Goal: Understand process/instructions: Learn how to perform a task or action

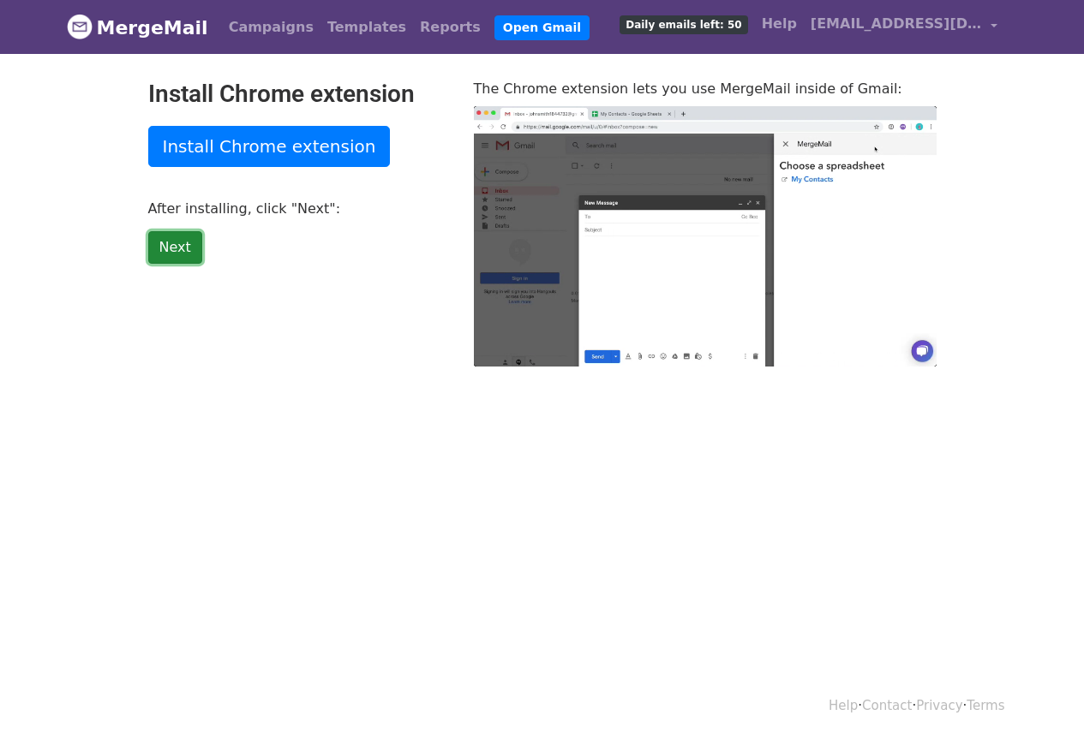
click at [168, 246] on link "Next" at bounding box center [175, 247] width 54 height 33
type input "8.68"
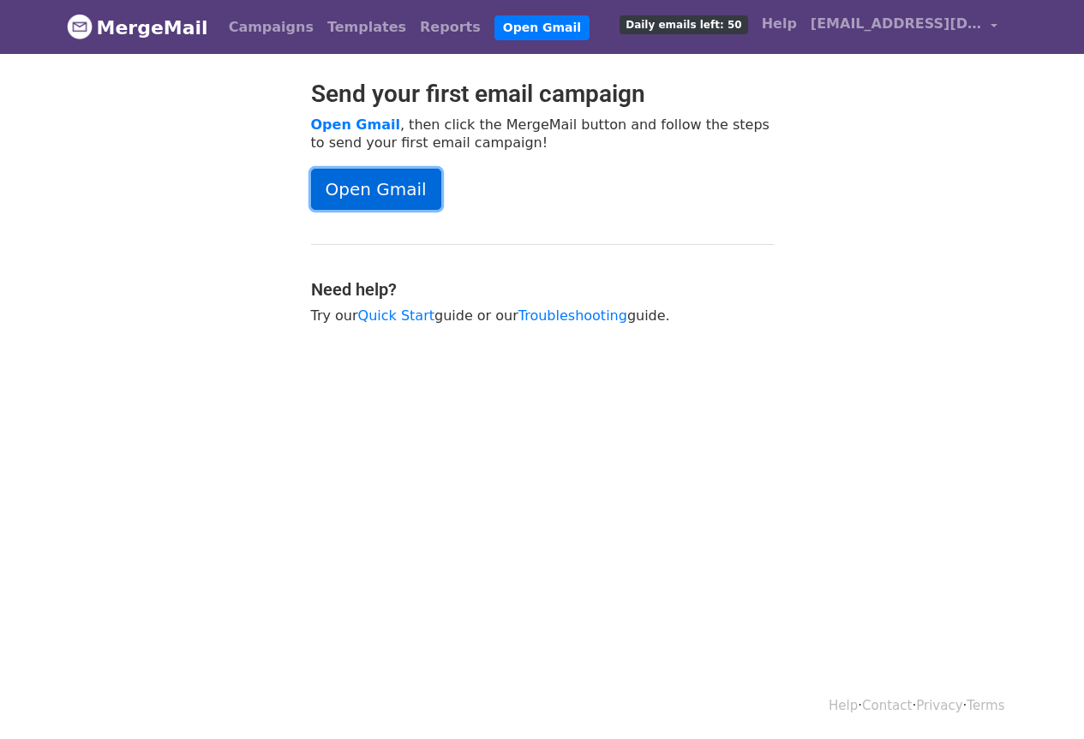
click at [394, 180] on link "Open Gmail" at bounding box center [376, 189] width 130 height 41
click at [375, 315] on link "Quick Start" at bounding box center [396, 316] width 76 height 16
click at [372, 312] on link "Quick Start" at bounding box center [396, 316] width 76 height 16
click at [360, 192] on link "Open Gmail" at bounding box center [376, 189] width 130 height 41
click at [989, 18] on link "[EMAIL_ADDRESS][DOMAIN_NAME]" at bounding box center [904, 27] width 200 height 40
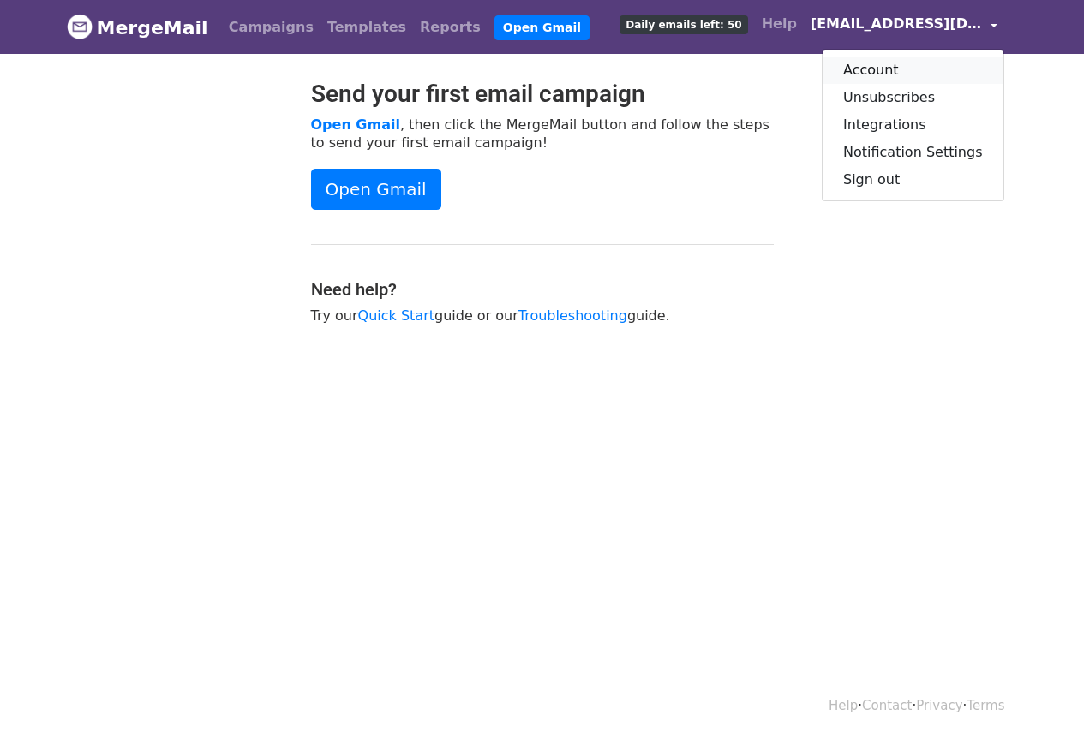
click at [898, 69] on link "Account" at bounding box center [912, 70] width 181 height 27
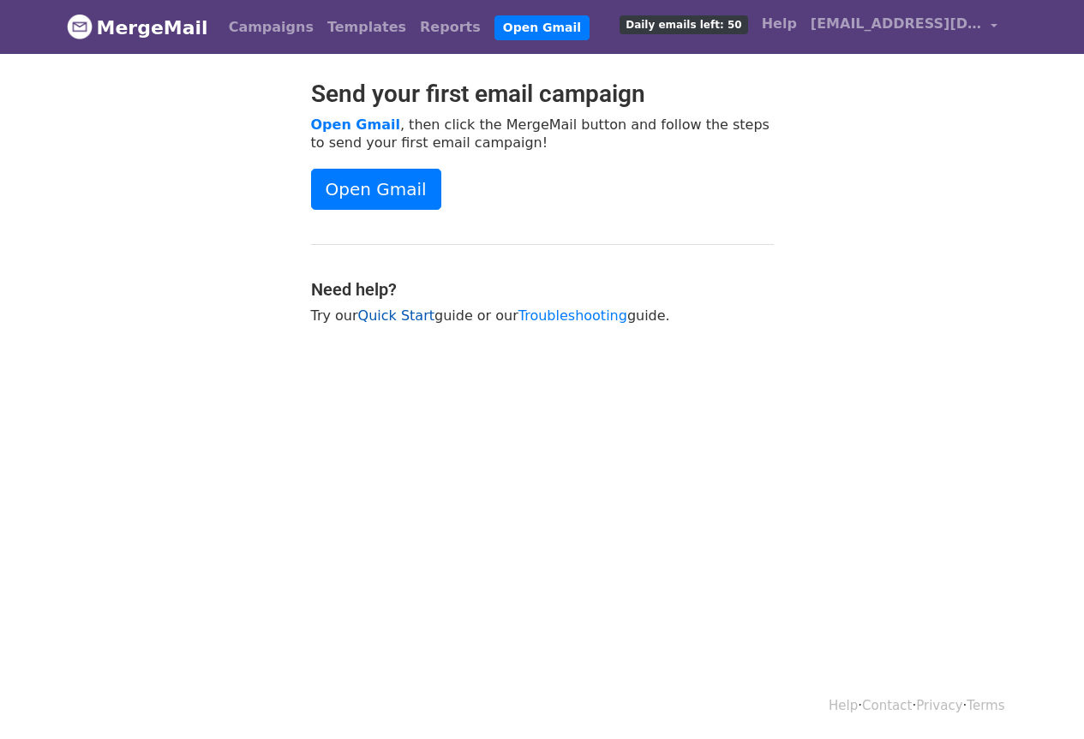
click at [386, 320] on link "Quick Start" at bounding box center [396, 316] width 76 height 16
click at [222, 29] on link "Campaigns" at bounding box center [271, 27] width 99 height 34
click at [143, 29] on link "MergeMail" at bounding box center [137, 27] width 141 height 36
click at [380, 188] on link "Open Gmail" at bounding box center [376, 189] width 130 height 41
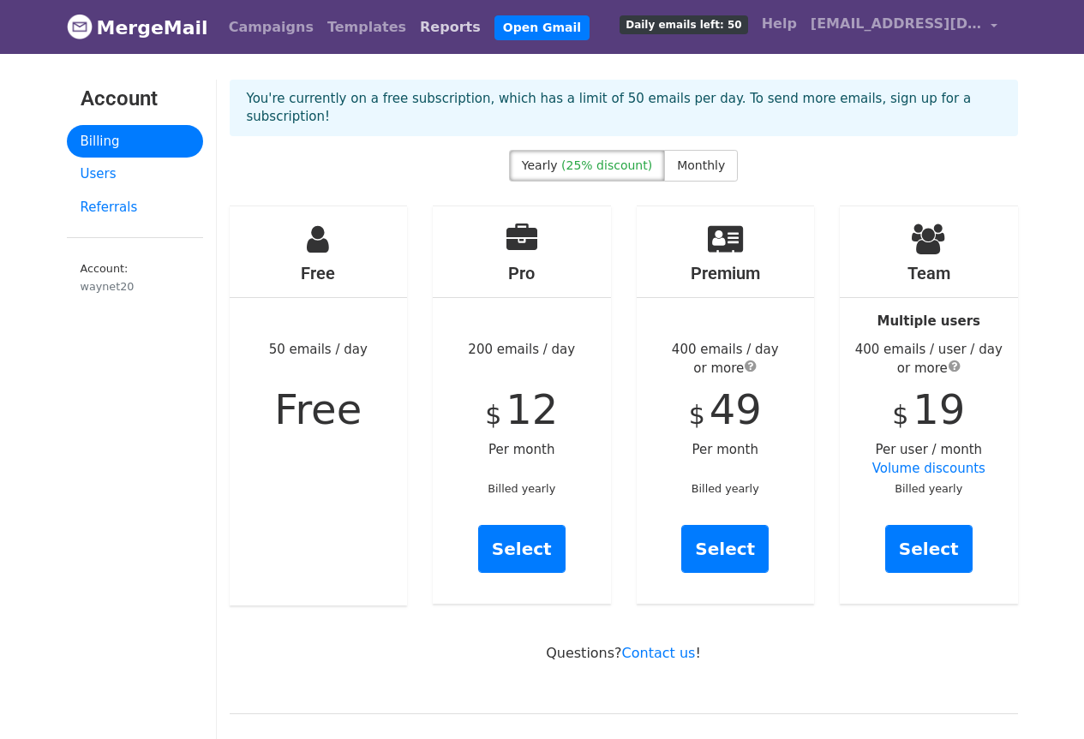
click at [413, 26] on link "Reports" at bounding box center [450, 27] width 75 height 34
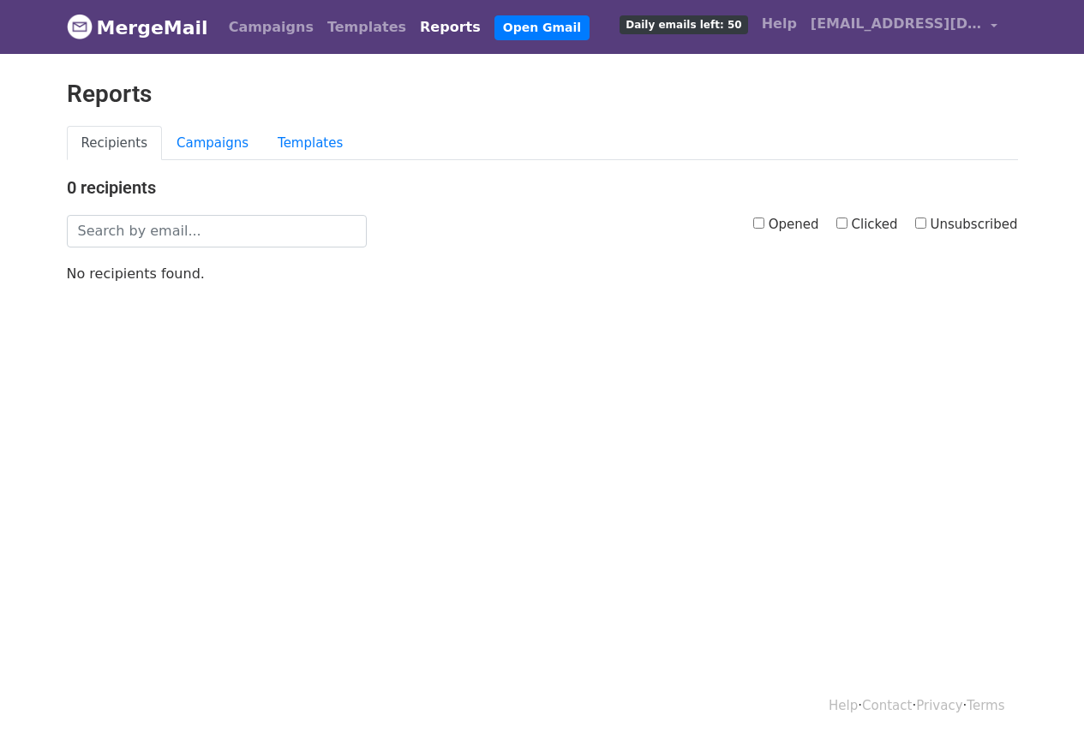
click at [242, 21] on link "Campaigns" at bounding box center [271, 27] width 99 height 34
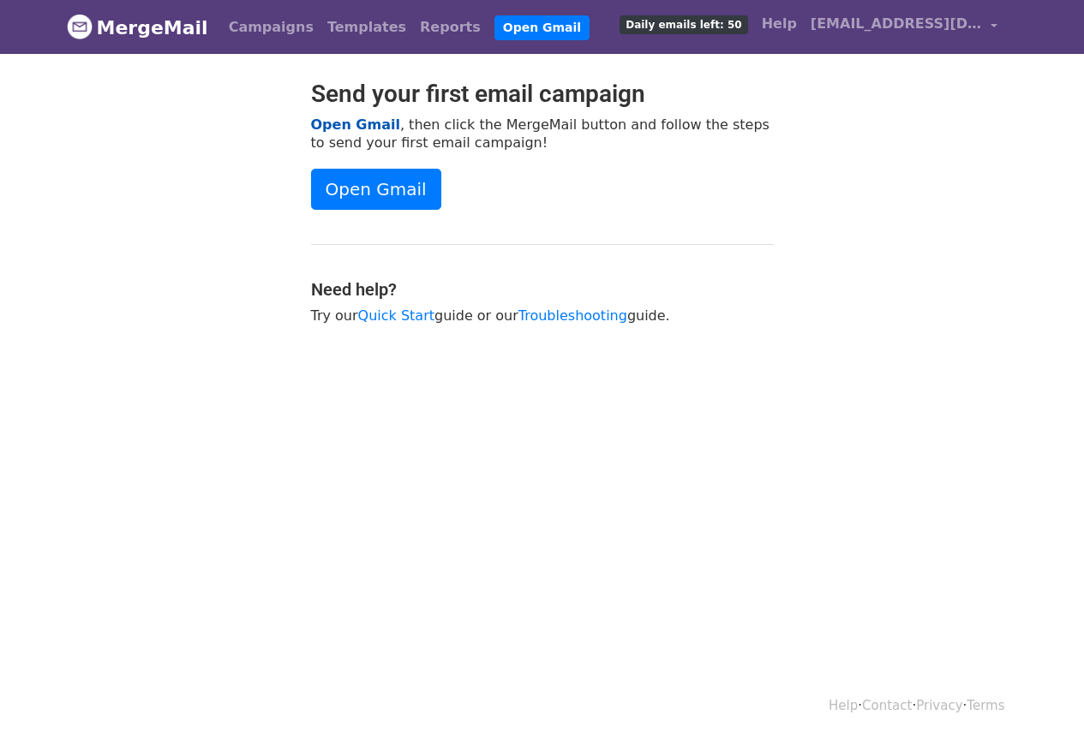
click at [361, 118] on link "Open Gmail" at bounding box center [355, 125] width 89 height 16
